Goal: Register for event/course

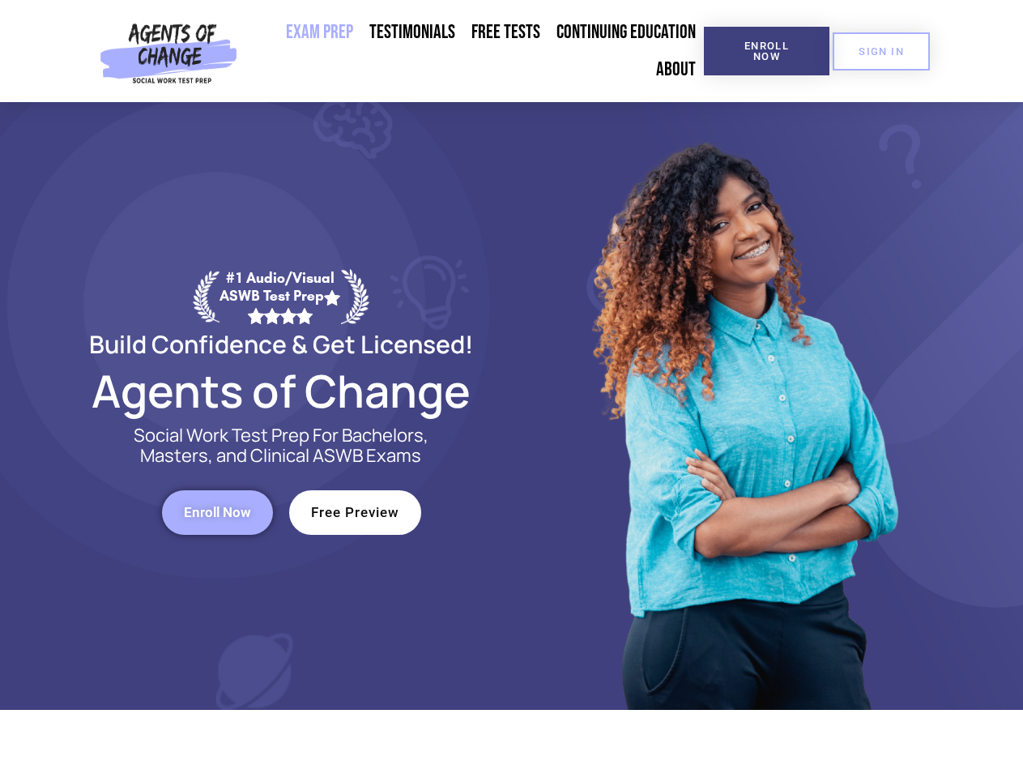
click at [512, 389] on div at bounding box center [743, 406] width 462 height 608
click at [767, 51] on span "Enroll Now" at bounding box center [767, 51] width 74 height 21
click at [882, 51] on span "SIGN IN" at bounding box center [881, 51] width 45 height 11
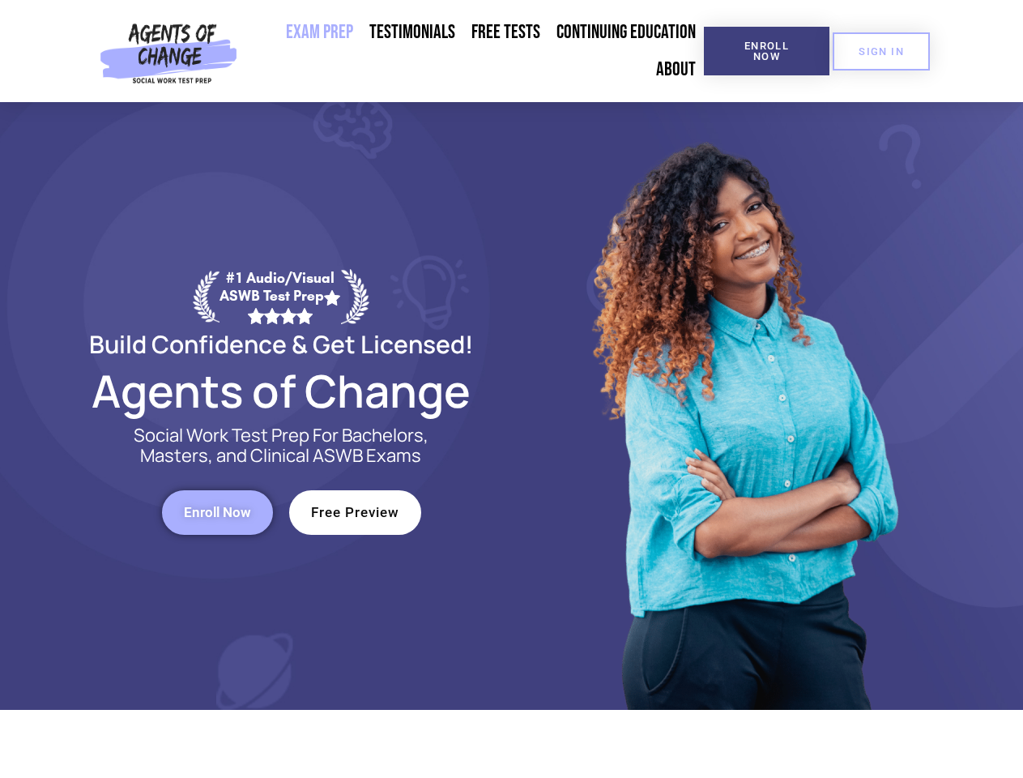
click at [217, 512] on span "Enroll Now" at bounding box center [217, 513] width 67 height 14
click at [355, 512] on span "Free Preview" at bounding box center [355, 513] width 88 height 14
